Goal: Task Accomplishment & Management: Complete application form

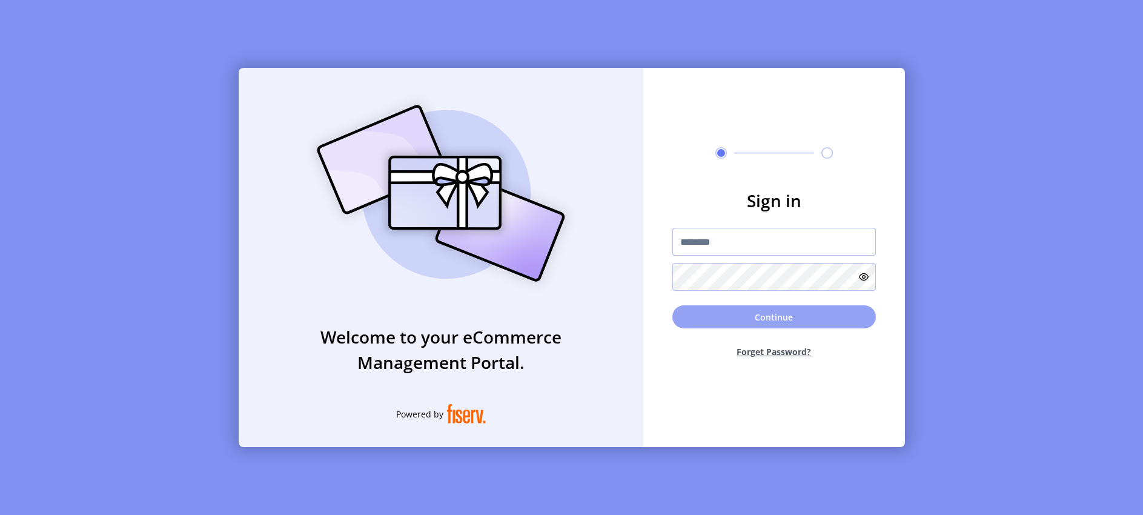
type input "**********"
click at [776, 315] on button "Continue" at bounding box center [775, 316] width 204 height 23
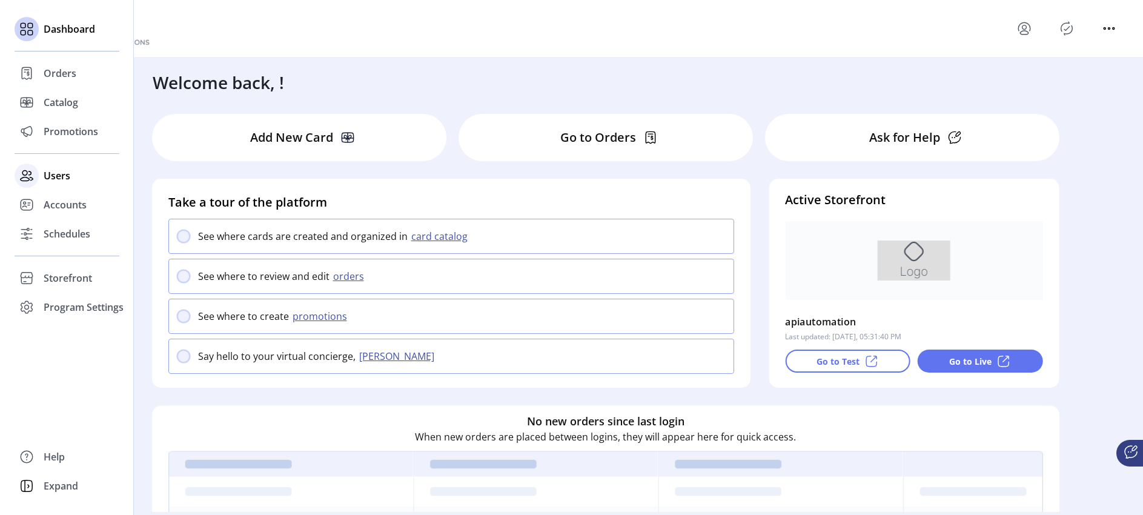
click at [53, 171] on span "Users" at bounding box center [57, 175] width 27 height 15
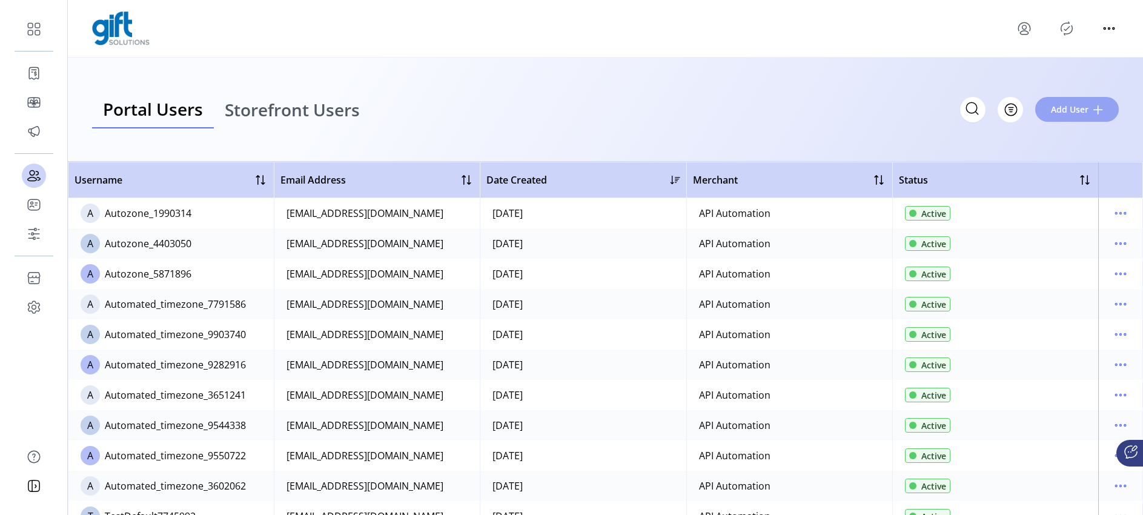
click at [1078, 110] on span "Add User" at bounding box center [1070, 109] width 38 height 13
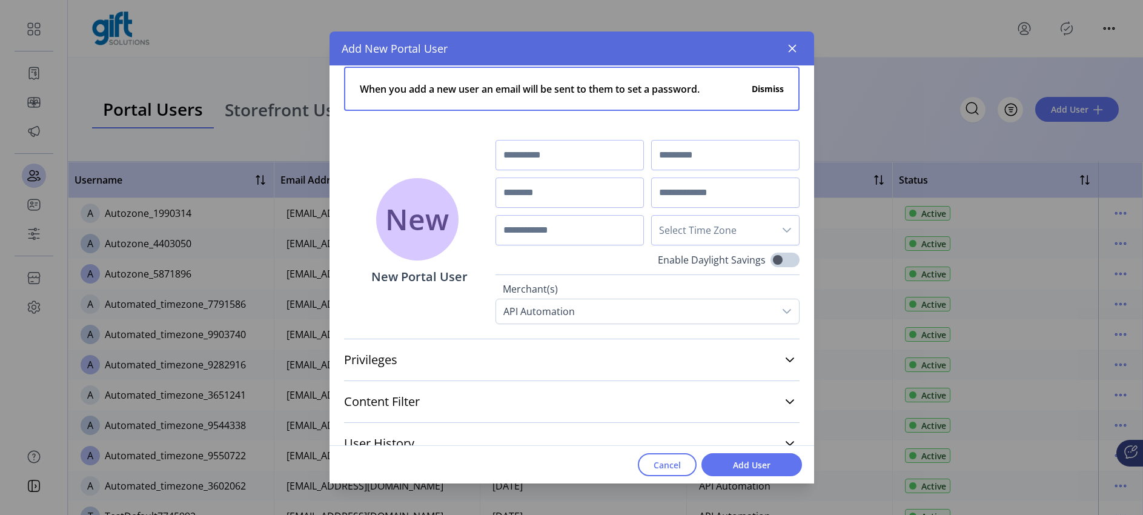
scroll to position [33, 0]
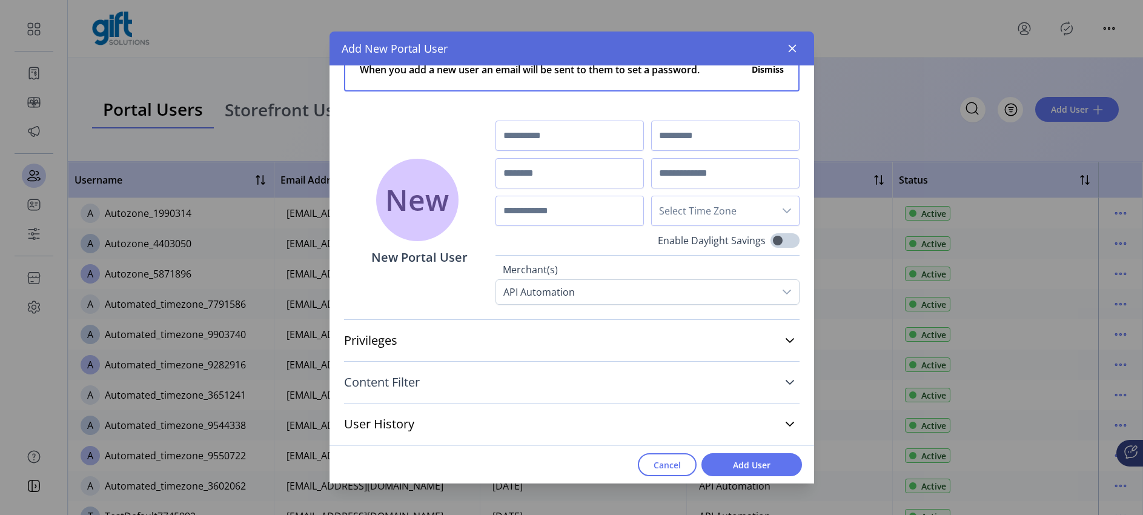
click at [785, 380] on icon at bounding box center [790, 382] width 10 height 10
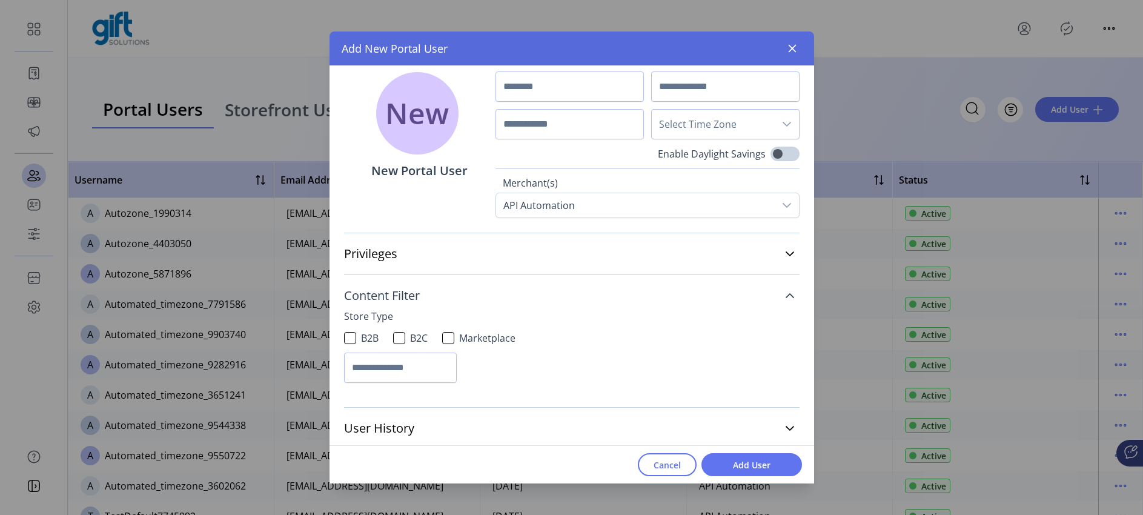
scroll to position [124, 0]
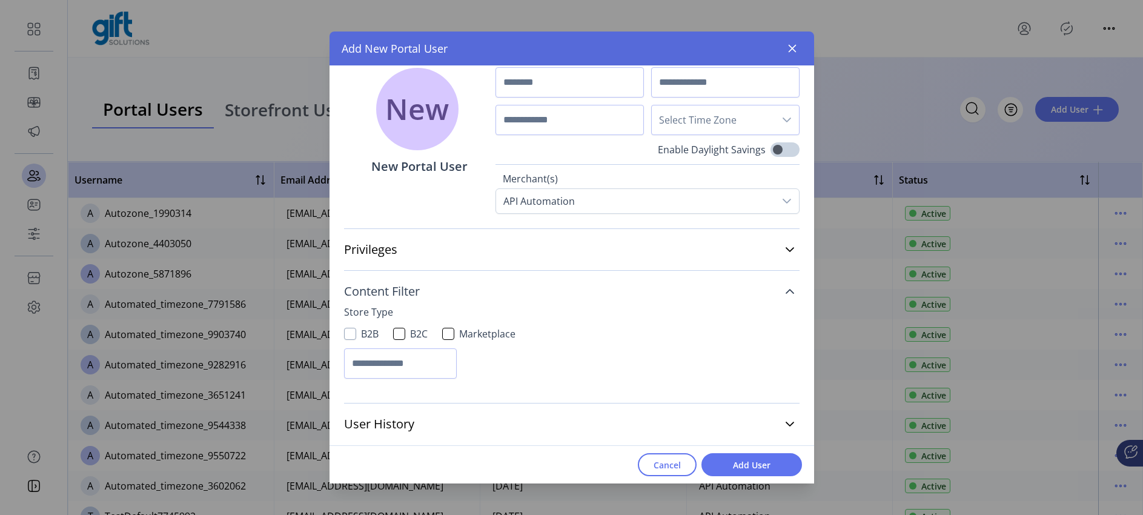
click at [348, 333] on div at bounding box center [350, 334] width 12 height 12
click at [394, 330] on div at bounding box center [399, 334] width 12 height 12
click at [450, 332] on div at bounding box center [448, 334] width 12 height 12
click at [422, 356] on input "text" at bounding box center [400, 363] width 113 height 30
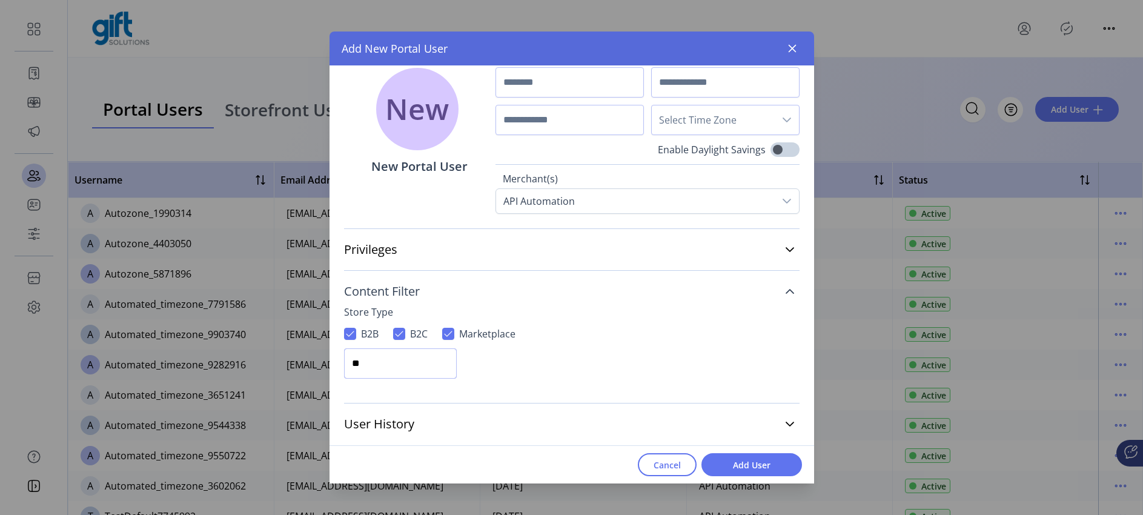
type input "*"
click at [783, 200] on icon at bounding box center [787, 201] width 8 height 5
click at [775, 204] on div at bounding box center [787, 201] width 24 height 24
click at [782, 205] on icon at bounding box center [787, 201] width 10 height 10
click at [775, 204] on div at bounding box center [787, 201] width 24 height 24
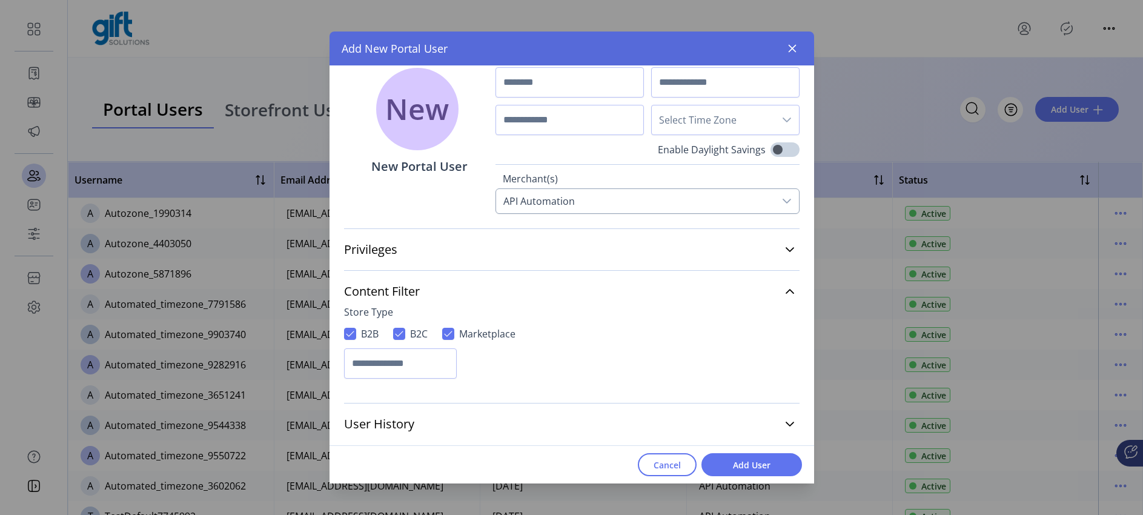
click at [775, 204] on div at bounding box center [787, 201] width 24 height 24
click at [660, 459] on span "Cancel" at bounding box center [667, 465] width 27 height 13
